Goal: Transaction & Acquisition: Purchase product/service

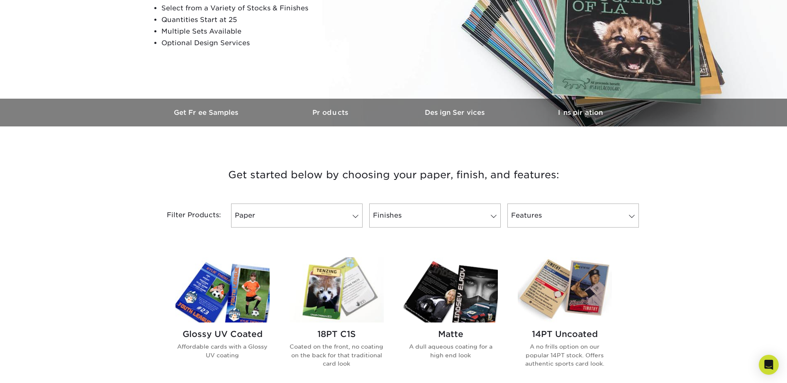
scroll to position [166, 0]
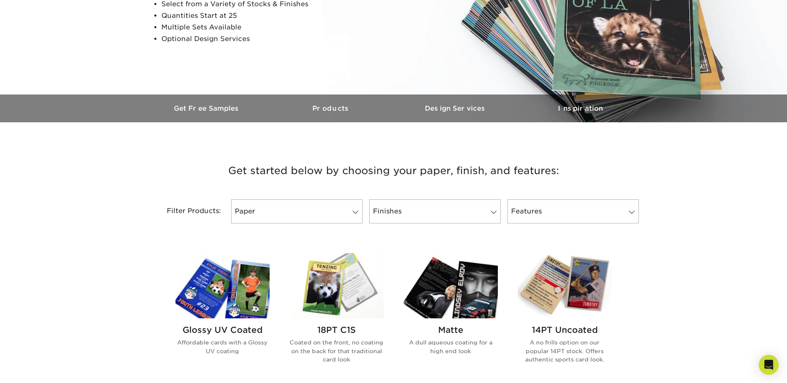
click at [356, 212] on span at bounding box center [356, 212] width 12 height 7
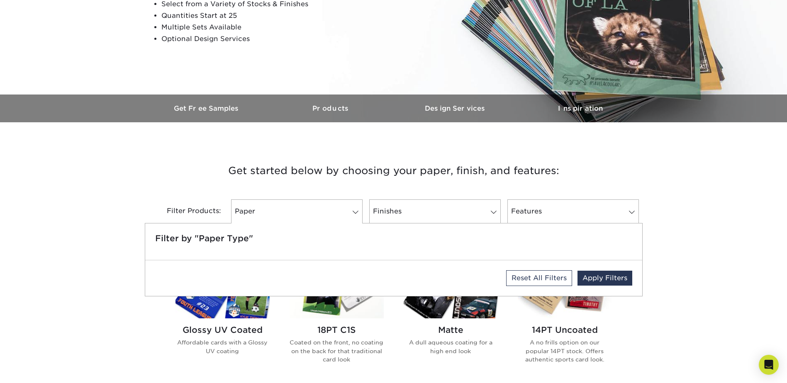
click at [146, 188] on div "Get started below by choosing your paper, finish, and features: Filtered Matche…" at bounding box center [394, 192] width 498 height 101
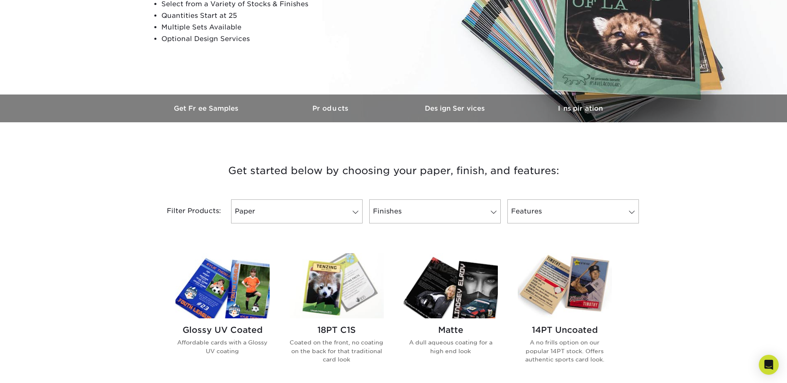
click at [463, 209] on link "Finishes" at bounding box center [435, 212] width 132 height 24
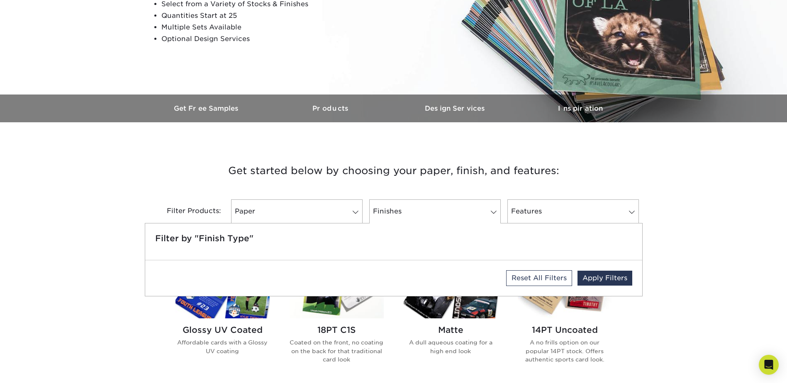
click at [463, 209] on link "Finishes" at bounding box center [435, 212] width 132 height 24
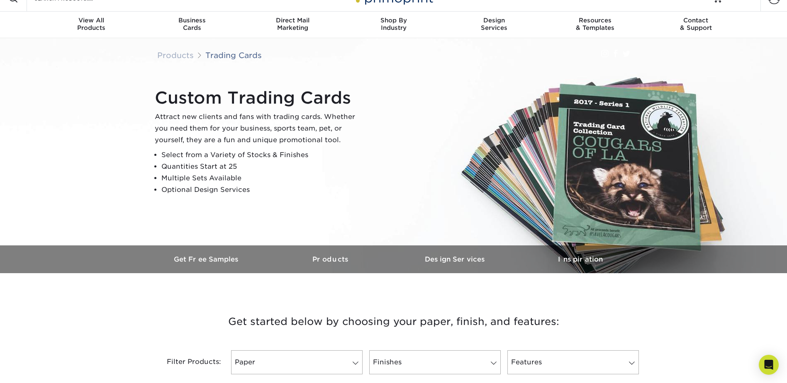
scroll to position [0, 0]
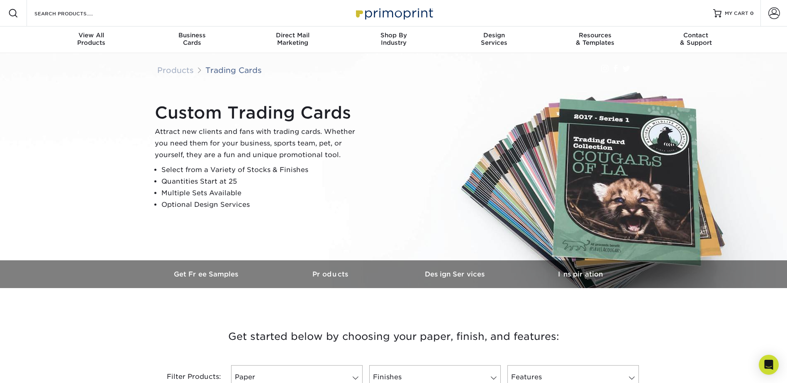
click at [215, 181] on li "Quantities Start at 25" at bounding box center [261, 182] width 201 height 12
click at [309, 275] on h3 "Products" at bounding box center [331, 275] width 124 height 8
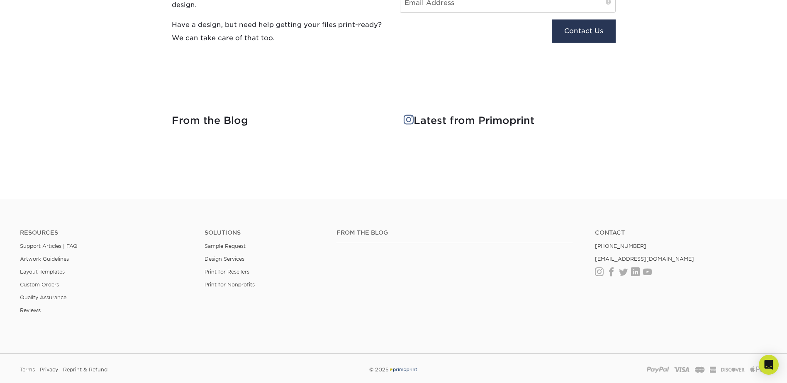
scroll to position [1077, 0]
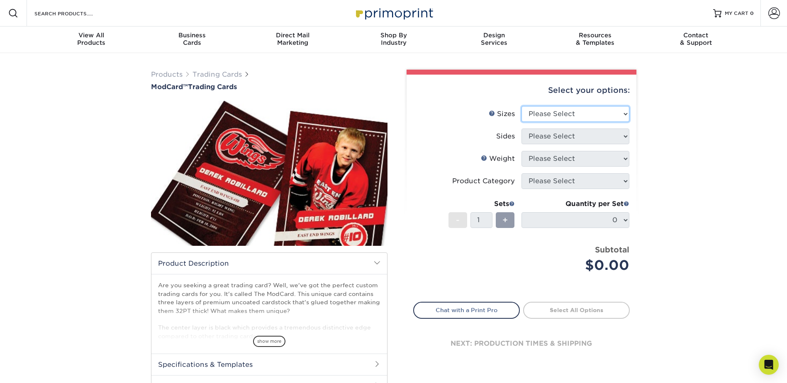
click at [581, 117] on select "Please Select 2.5" x 3.5"" at bounding box center [576, 114] width 108 height 16
select select "2.50x3.50"
click at [522, 106] on select "Please Select 2.5" x 3.5"" at bounding box center [576, 114] width 108 height 16
click at [556, 137] on select "Please Select Print Both Sides Print Front Only" at bounding box center [576, 137] width 108 height 16
select select "13abbda7-1d64-4f25-8bb2-c179b224825d"
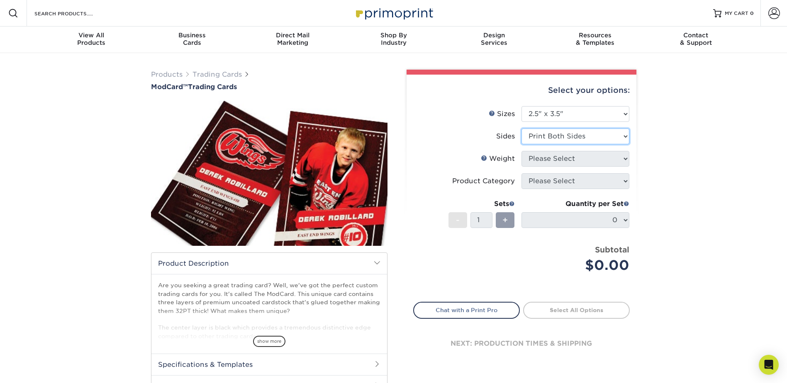
click at [522, 129] on select "Please Select Print Both Sides Print Front Only" at bounding box center [576, 137] width 108 height 16
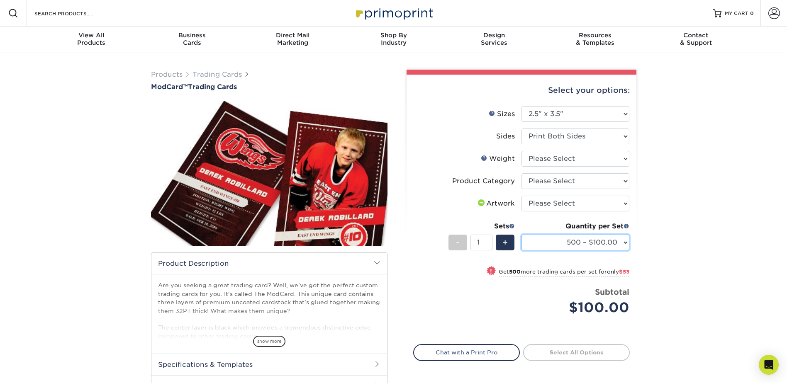
click at [623, 242] on select "500 – $100.00 1000 – $153.00" at bounding box center [576, 243] width 108 height 16
click at [522, 235] on select "500 – $100.00 1000 – $153.00" at bounding box center [576, 243] width 108 height 16
click at [570, 203] on select "Please Select I will upload files I need a design - $100" at bounding box center [576, 204] width 108 height 16
drag, startPoint x: 689, startPoint y: 169, endPoint x: 682, endPoint y: 168, distance: 7.1
click at [689, 169] on div "Products Trading Cards ModCard™ Trading Cards show more Templates /" at bounding box center [393, 253] width 787 height 400
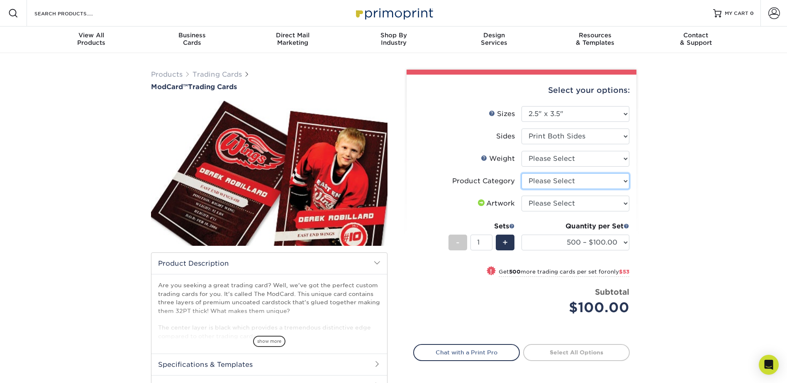
click at [552, 180] on select "Please Select Trading Cards" at bounding box center [576, 181] width 108 height 16
click at [562, 154] on select "Please Select 32PTUCBLK" at bounding box center [576, 159] width 108 height 16
select select "32PTUCBLK"
click at [522, 151] on select "Please Select 32PTUCBLK" at bounding box center [576, 159] width 108 height 16
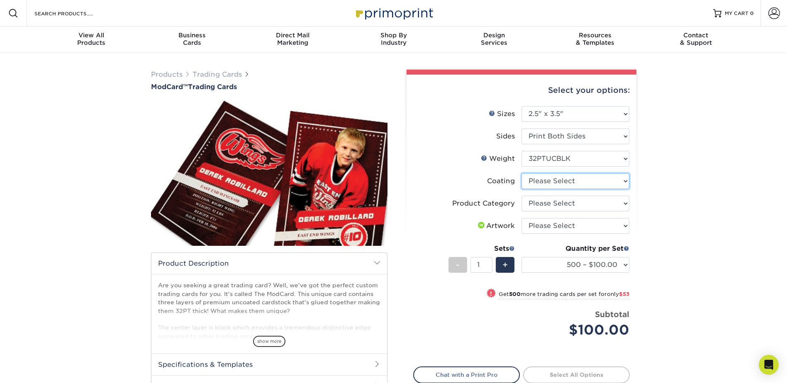
click at [553, 183] on select at bounding box center [576, 181] width 108 height 16
select select "3e7618de-abca-4bda-9f97-8b9129e913d8"
click at [522, 173] on select at bounding box center [576, 181] width 108 height 16
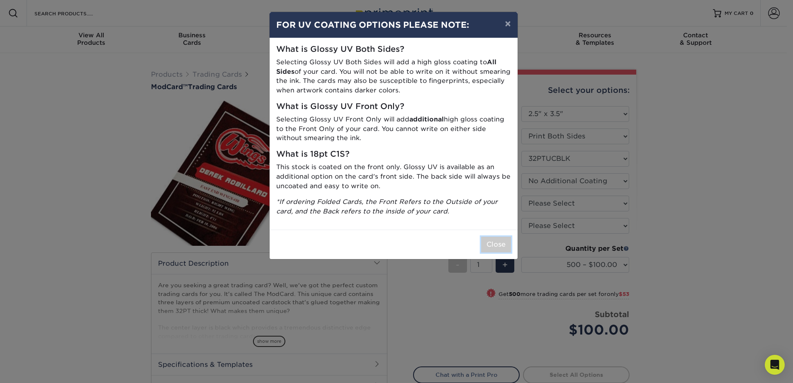
click at [492, 247] on button "Close" at bounding box center [496, 245] width 30 height 16
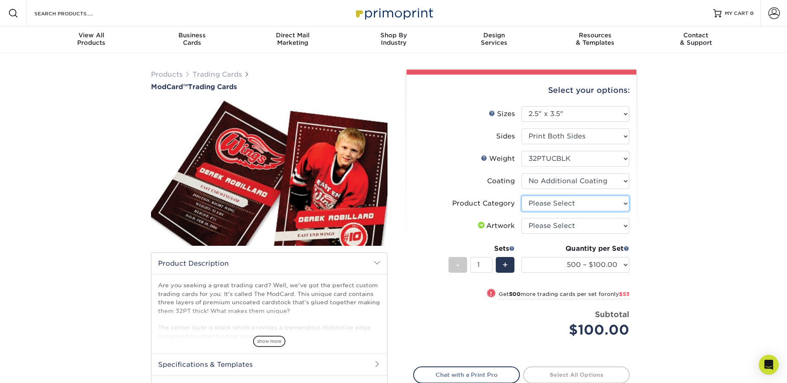
click at [564, 203] on select "Please Select Trading Cards" at bounding box center [576, 204] width 108 height 16
select select "c2f9bce9-36c2-409d-b101-c29d9d031e18"
click at [522, 196] on select "Please Select Trading Cards" at bounding box center [576, 204] width 108 height 16
click at [567, 229] on select "Please Select I will upload files I need a design - $100" at bounding box center [576, 226] width 108 height 16
click at [666, 205] on div "Products Trading Cards ModCard™ Trading Cards show more Templates /" at bounding box center [393, 258] width 787 height 410
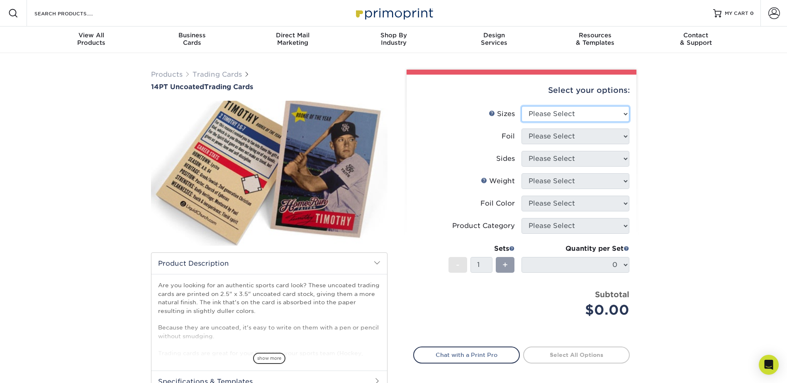
click at [570, 115] on select "Please Select 2.5" x 3.5"" at bounding box center [576, 114] width 108 height 16
select select "2.50x3.50"
click at [522, 106] on select "Please Select 2.5" x 3.5"" at bounding box center [576, 114] width 108 height 16
click at [555, 134] on select "Please Select Yes No" at bounding box center [576, 137] width 108 height 16
select select "0"
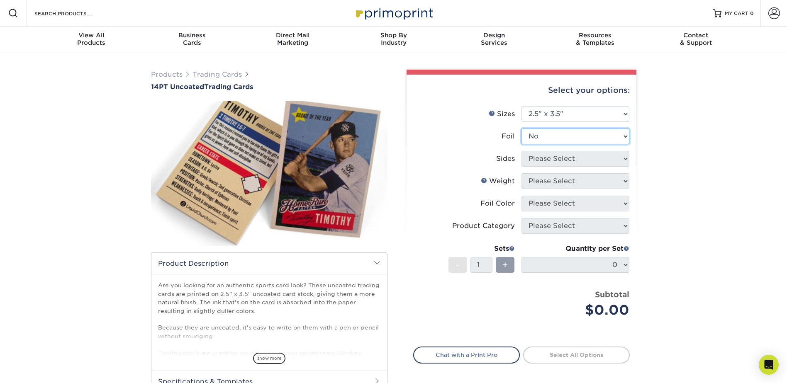
click at [522, 129] on select "Please Select Yes No" at bounding box center [576, 137] width 108 height 16
click at [542, 161] on select "Please Select Print Both Sides Print Front Only" at bounding box center [576, 159] width 108 height 16
select select "13abbda7-1d64-4f25-8bb2-c179b224825d"
click at [522, 151] on select "Please Select Print Both Sides Print Front Only" at bounding box center [576, 159] width 108 height 16
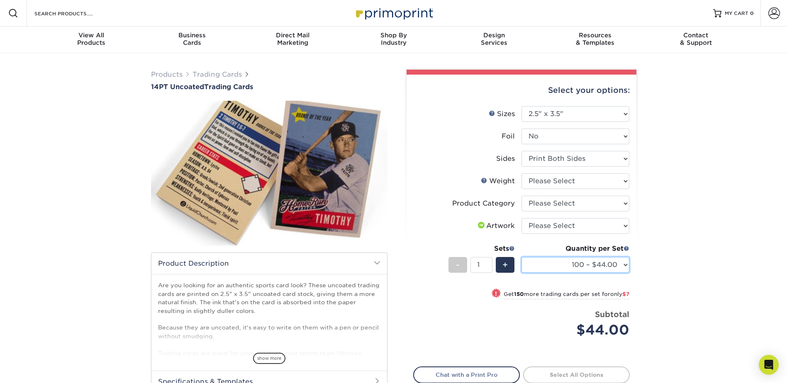
click at [562, 268] on select "100 – $44.00 250 – $51.00 500 – $54.00 1000 – $78.00 2500 – $148.00 5000 – $198…" at bounding box center [576, 265] width 108 height 16
click at [688, 189] on div "Products Trading Cards 14PT Uncoated Trading Cards show more Templates" at bounding box center [393, 261] width 787 height 417
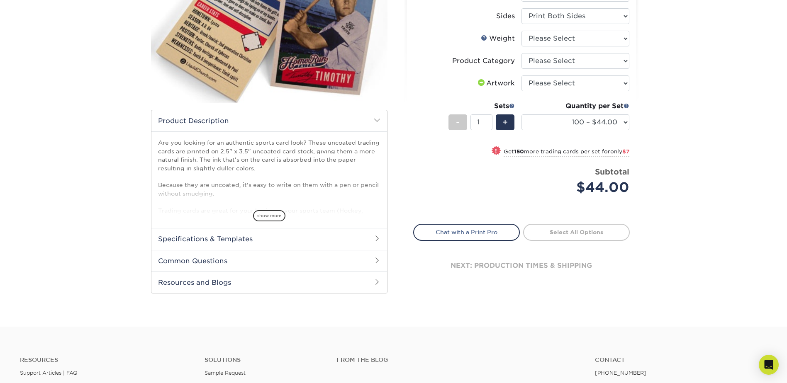
scroll to position [207, 0]
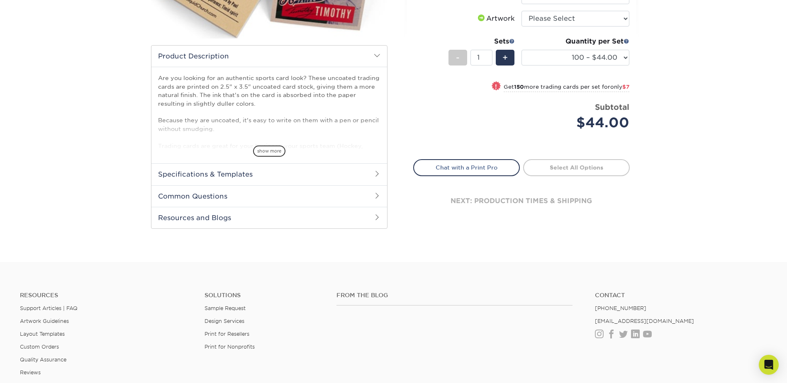
click at [198, 176] on h2 "Specifications & Templates" at bounding box center [269, 174] width 236 height 22
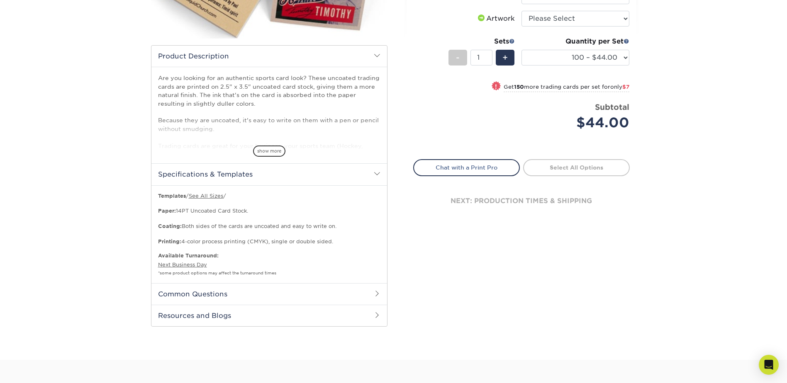
click at [206, 296] on h2 "Common Questions" at bounding box center [269, 294] width 236 height 22
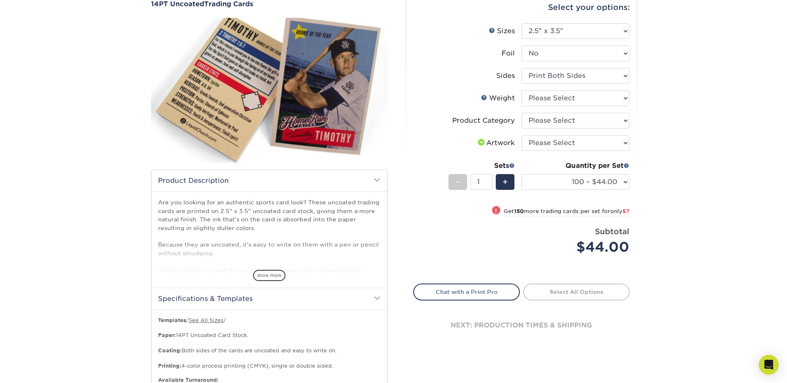
scroll to position [0, 0]
